Goal: Find specific page/section: Find specific page/section

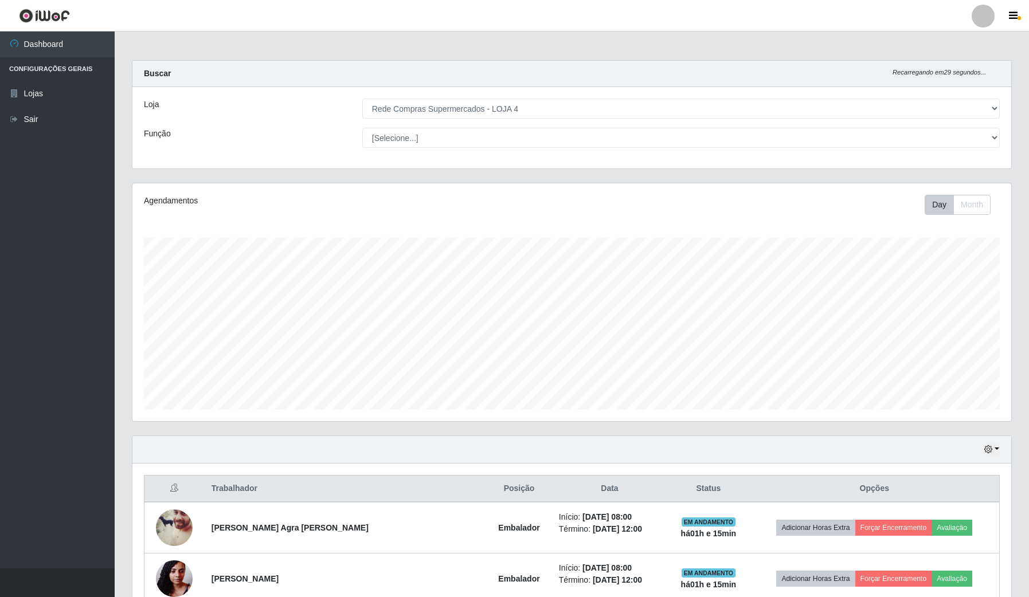
select select "159"
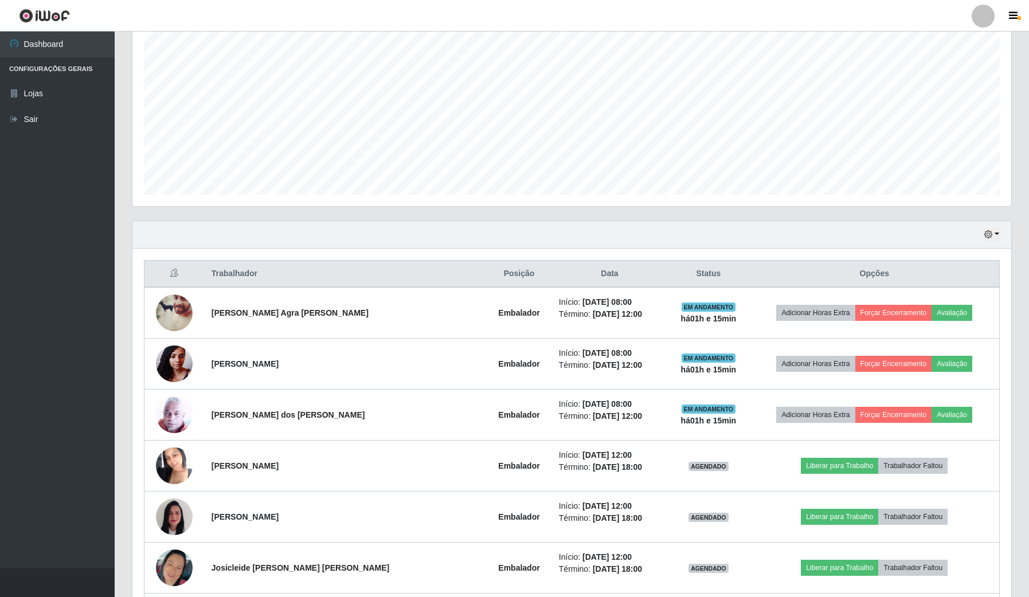
scroll to position [239, 878]
click at [998, 233] on button "button" at bounding box center [992, 234] width 16 height 13
click at [953, 350] on button "Não encerrados" at bounding box center [953, 352] width 91 height 24
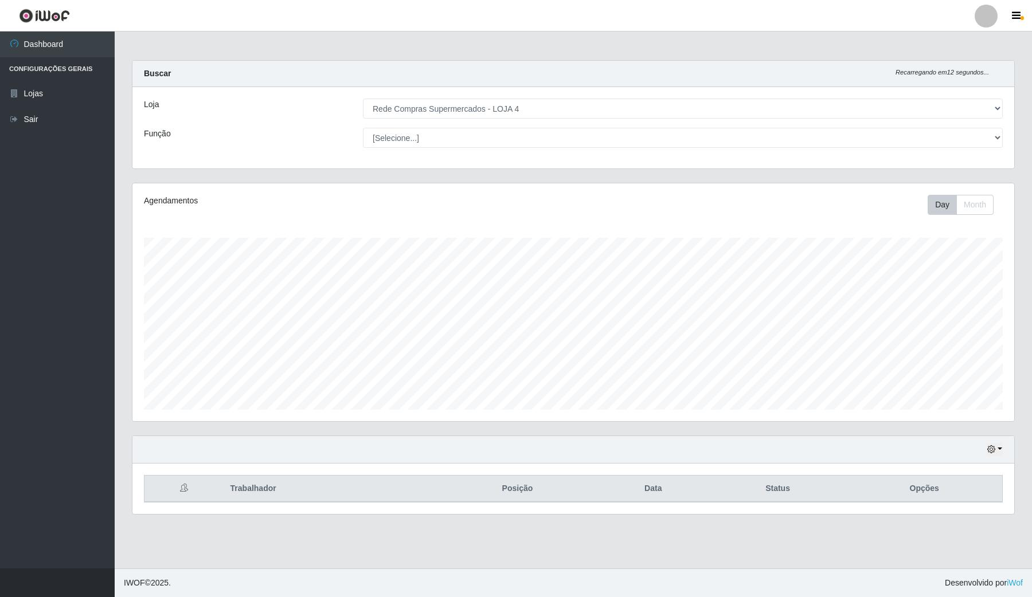
scroll to position [239, 881]
click at [930, 486] on th "Opções" at bounding box center [924, 489] width 156 height 27
click at [517, 494] on th "Posição" at bounding box center [517, 489] width 160 height 27
click at [999, 446] on button "button" at bounding box center [995, 449] width 16 height 13
click at [973, 329] on button "Hoje" at bounding box center [956, 334] width 91 height 24
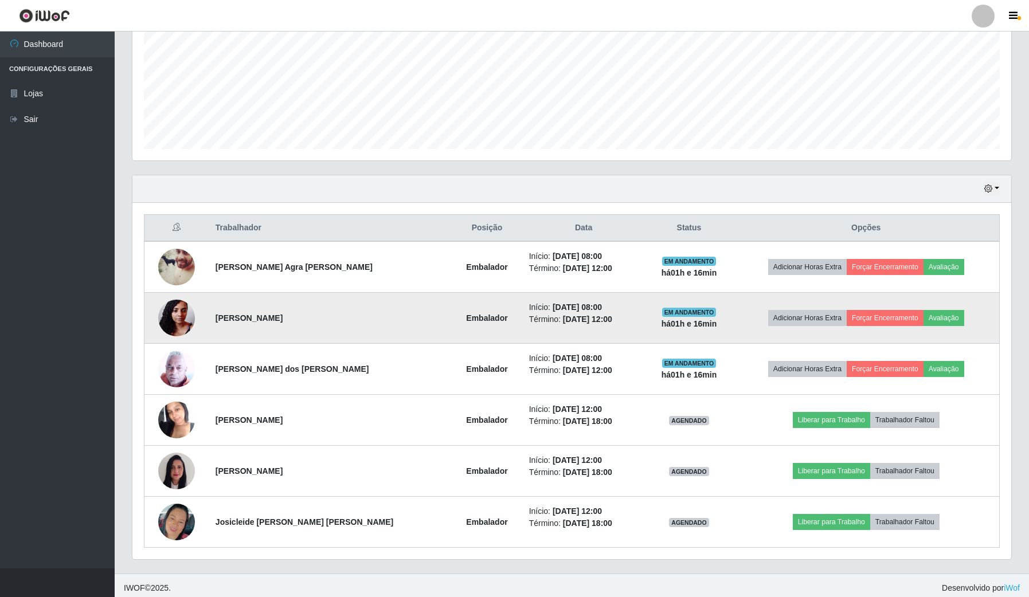
scroll to position [268, 0]
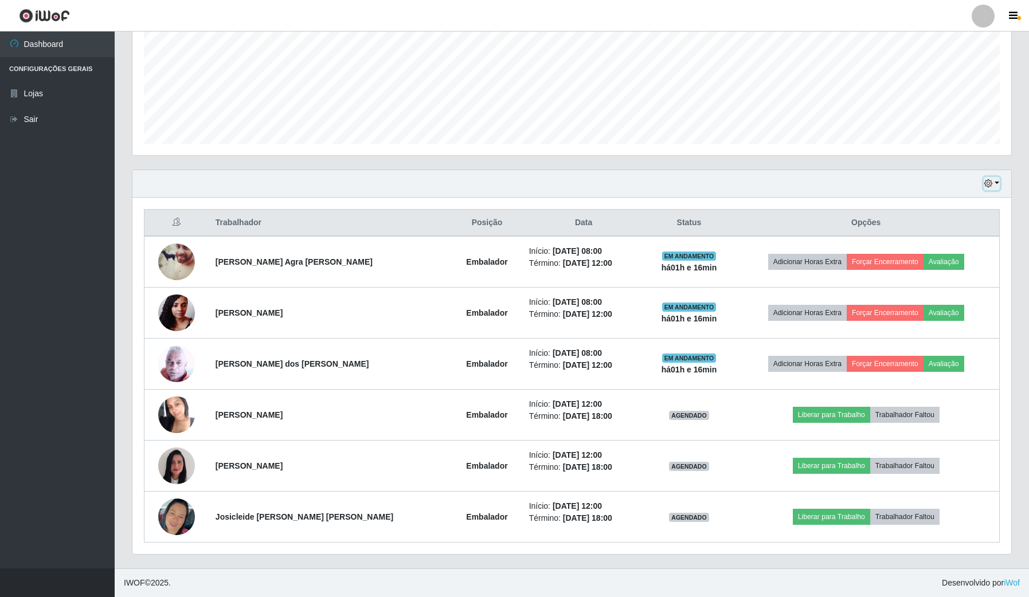
click at [998, 177] on button "button" at bounding box center [992, 183] width 16 height 13
click at [962, 300] on button "Não encerrados" at bounding box center [953, 301] width 91 height 24
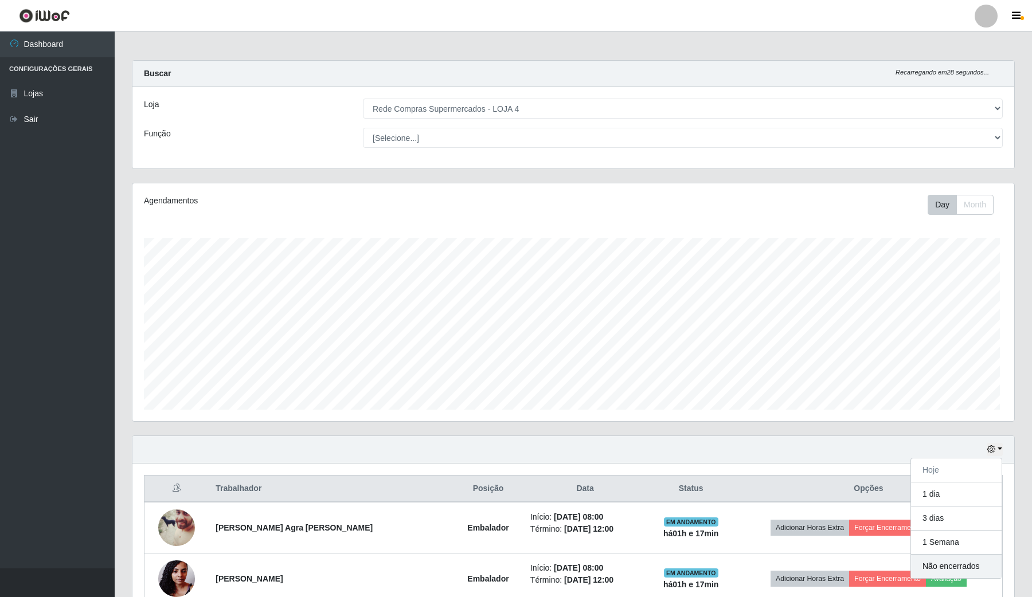
scroll to position [239, 881]
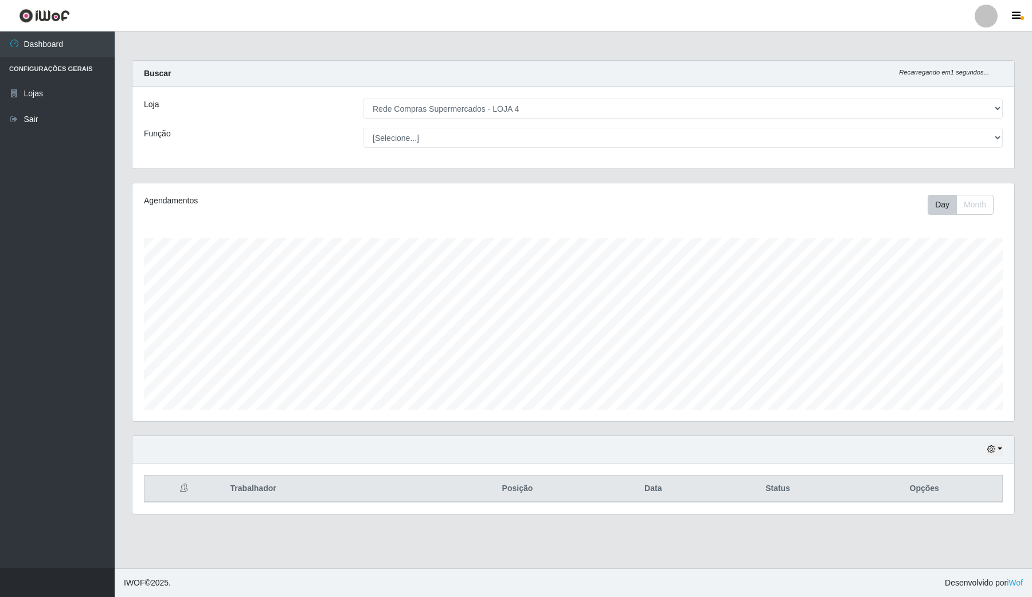
click at [95, 400] on ul "Dashboard Configurações Gerais Lojas Sair" at bounding box center [57, 300] width 115 height 537
